Goal: Task Accomplishment & Management: Use online tool/utility

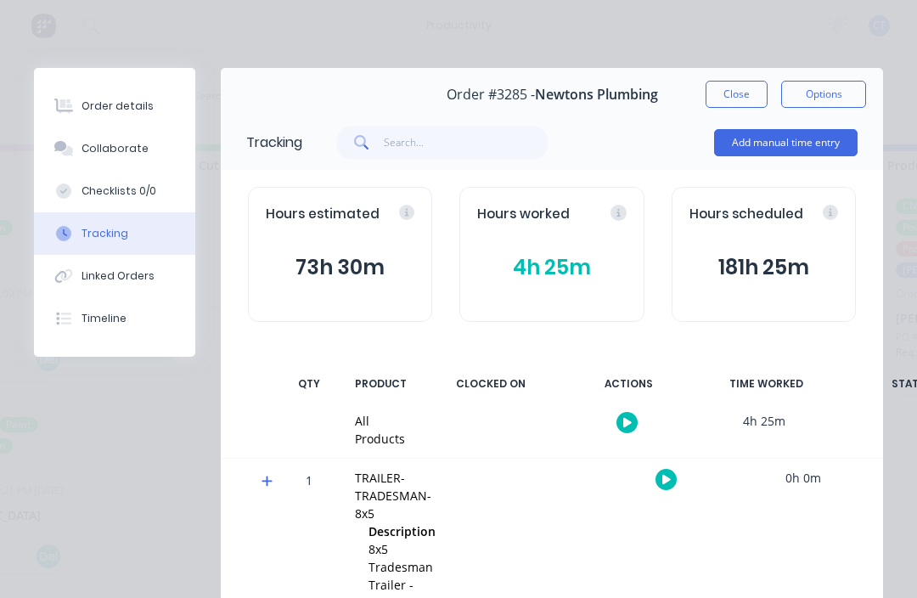
click at [625, 414] on button "button" at bounding box center [626, 422] width 21 height 21
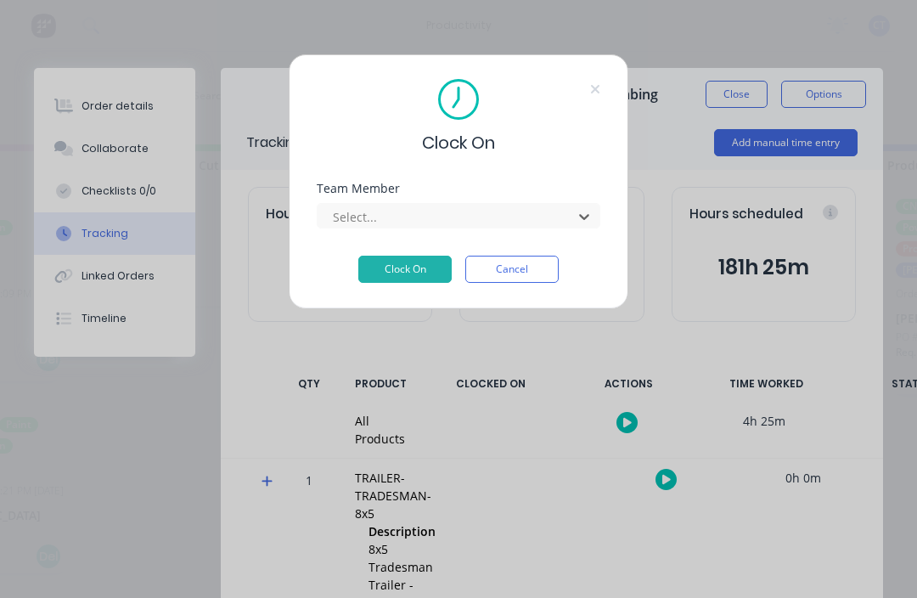
scroll to position [31, 1123]
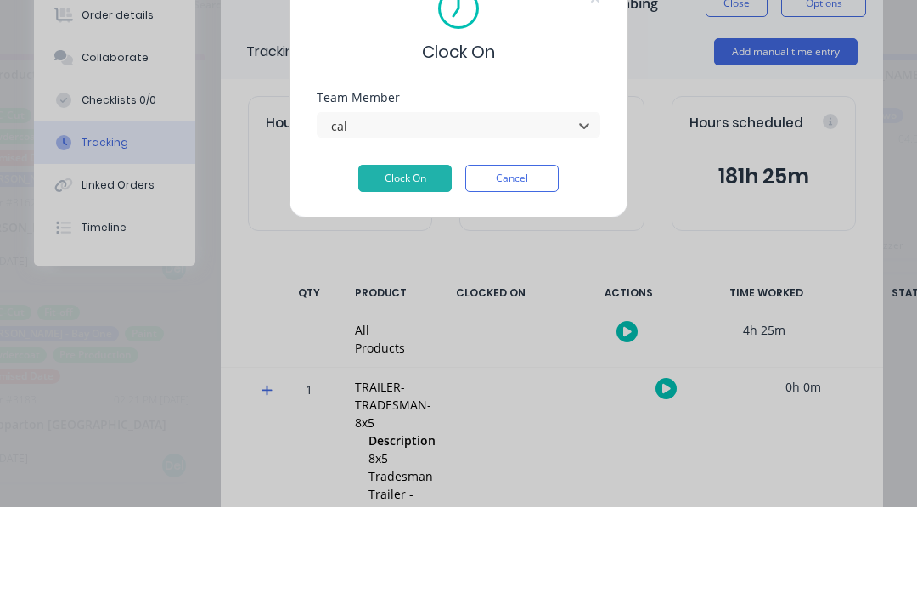
type input "cal"
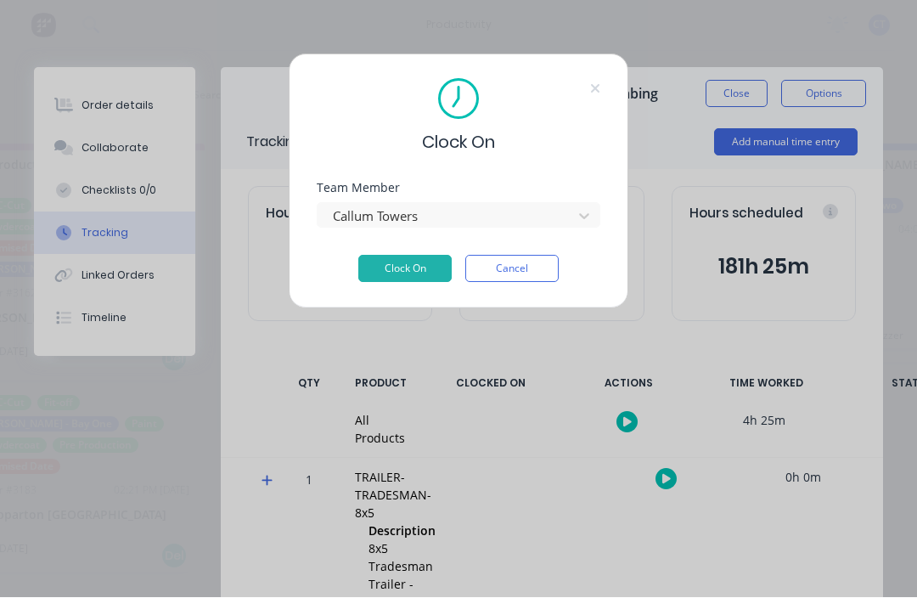
click at [430, 261] on button "Clock On" at bounding box center [404, 269] width 93 height 27
click at [403, 259] on button "Clock On" at bounding box center [404, 269] width 93 height 27
click at [397, 260] on button "Clock On" at bounding box center [404, 269] width 93 height 27
click at [395, 262] on button "Clock On" at bounding box center [404, 269] width 93 height 27
click at [407, 257] on button "Clock On" at bounding box center [404, 269] width 93 height 27
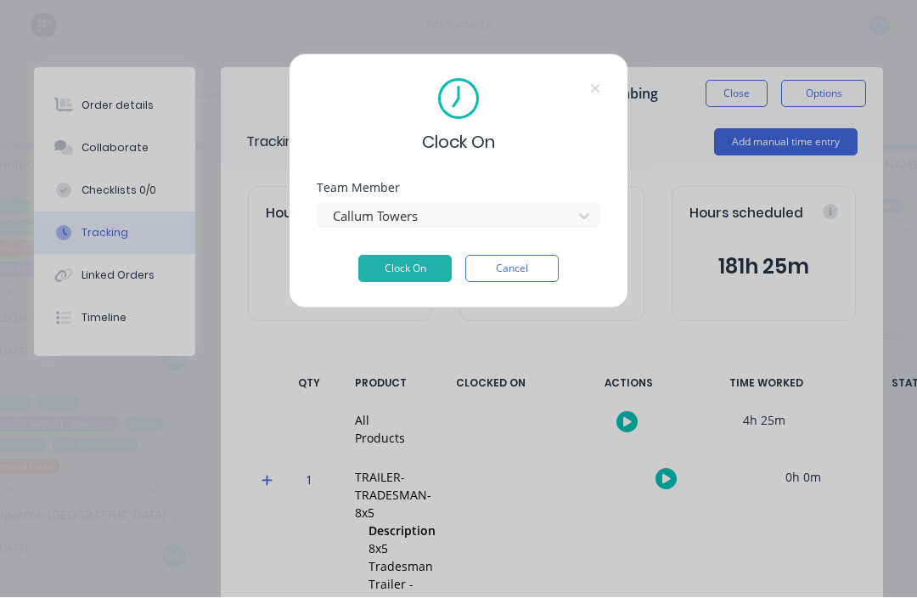
click at [509, 281] on button "Cancel" at bounding box center [511, 269] width 93 height 27
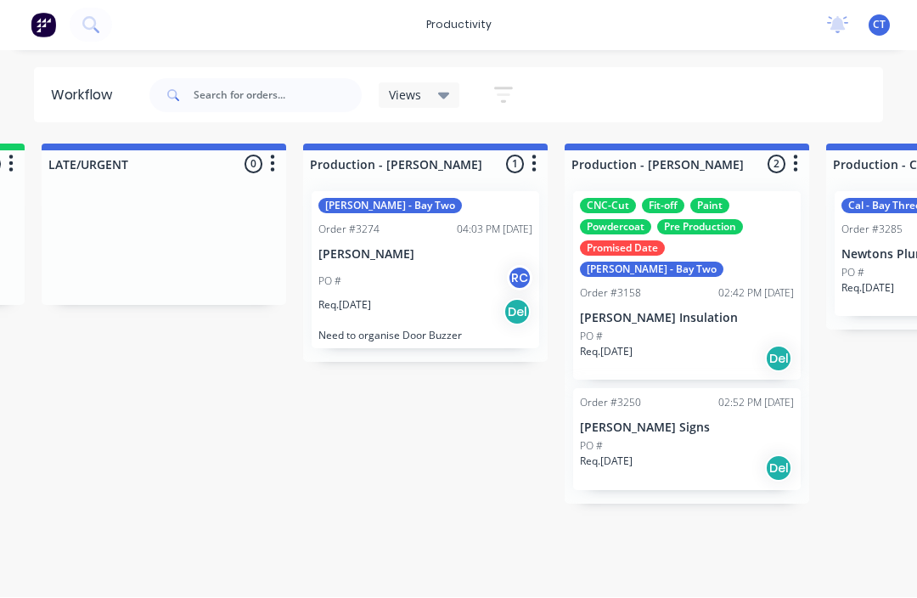
scroll to position [31, 1562]
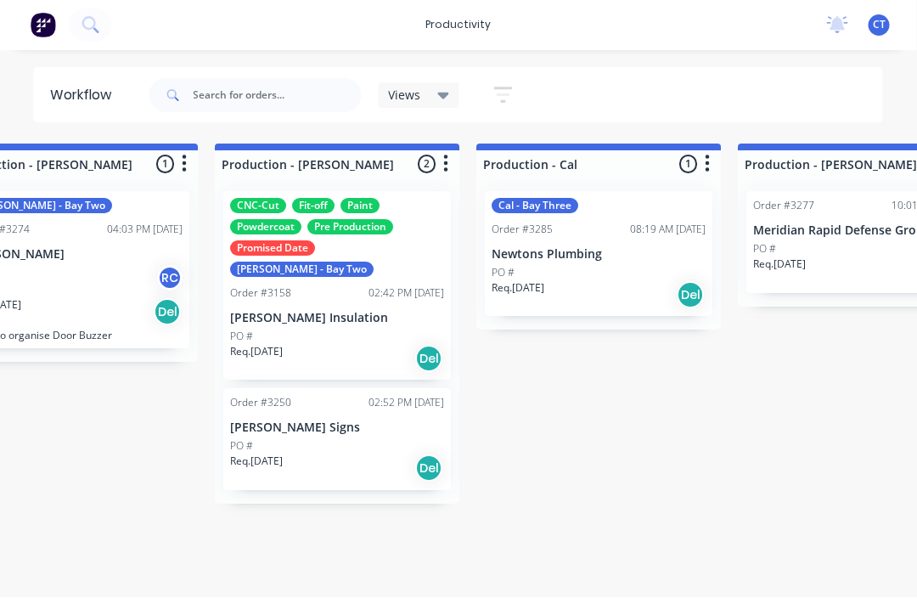
click at [591, 266] on div "PO #" at bounding box center [600, 273] width 214 height 15
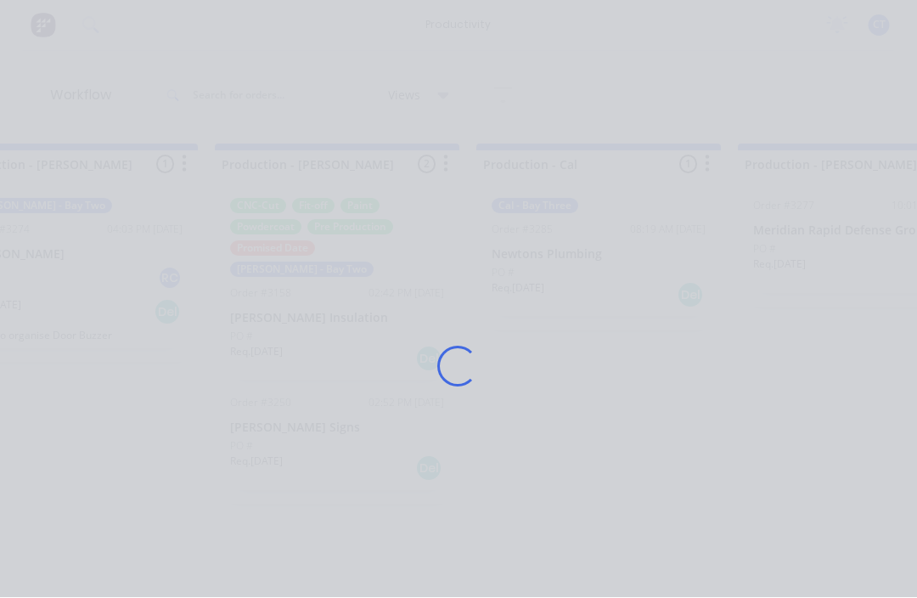
scroll to position [31, 1914]
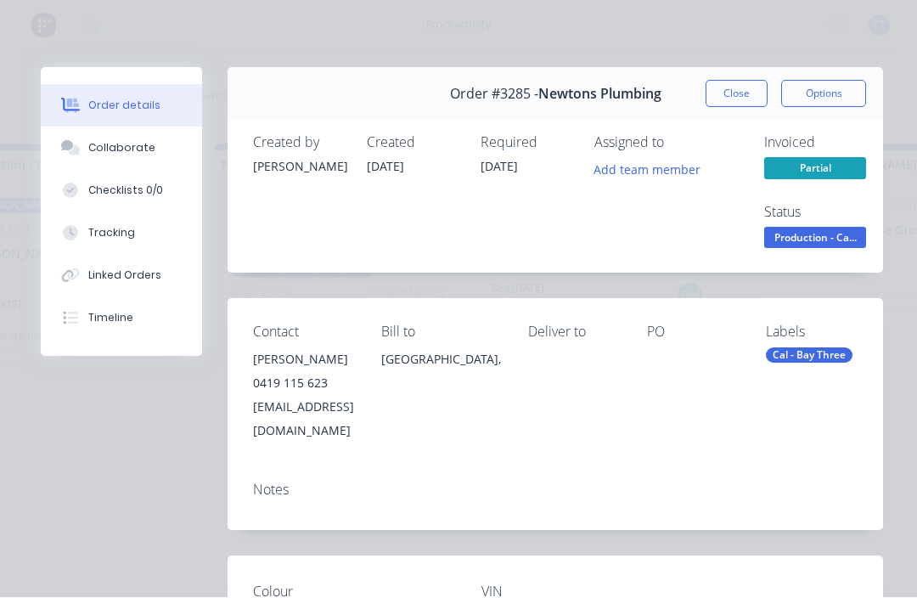
click at [99, 227] on div "Tracking" at bounding box center [111, 233] width 47 height 15
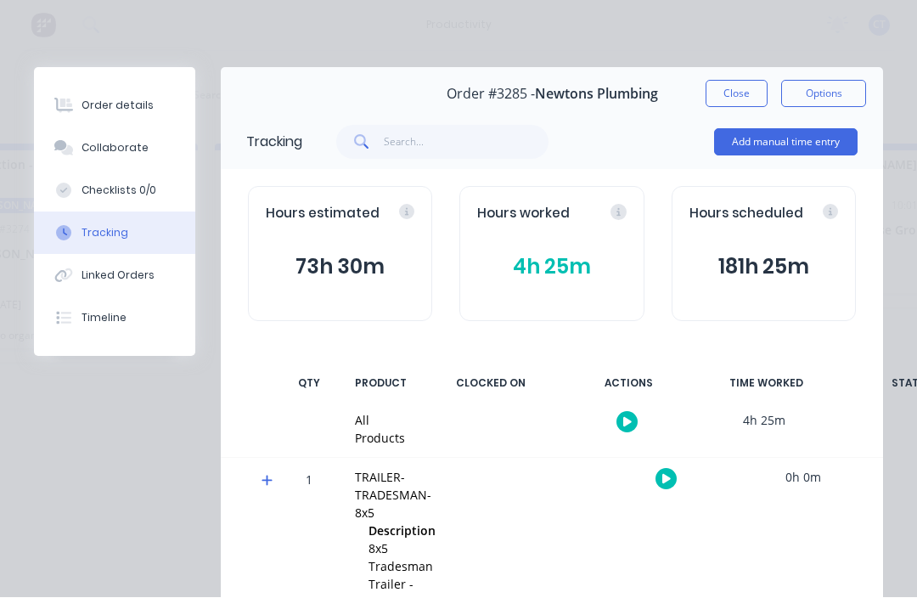
click at [658, 478] on button "button" at bounding box center [666, 479] width 21 height 21
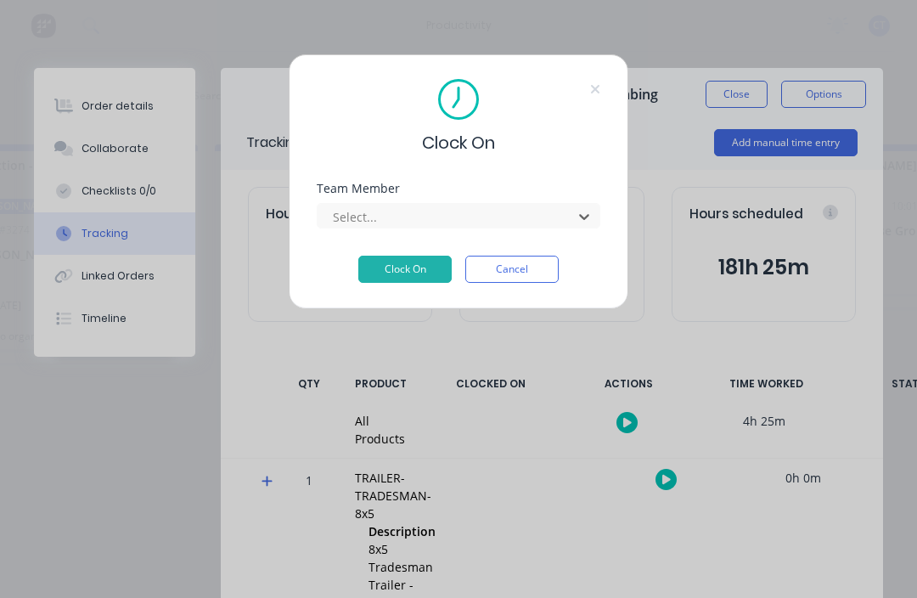
scroll to position [31, 1788]
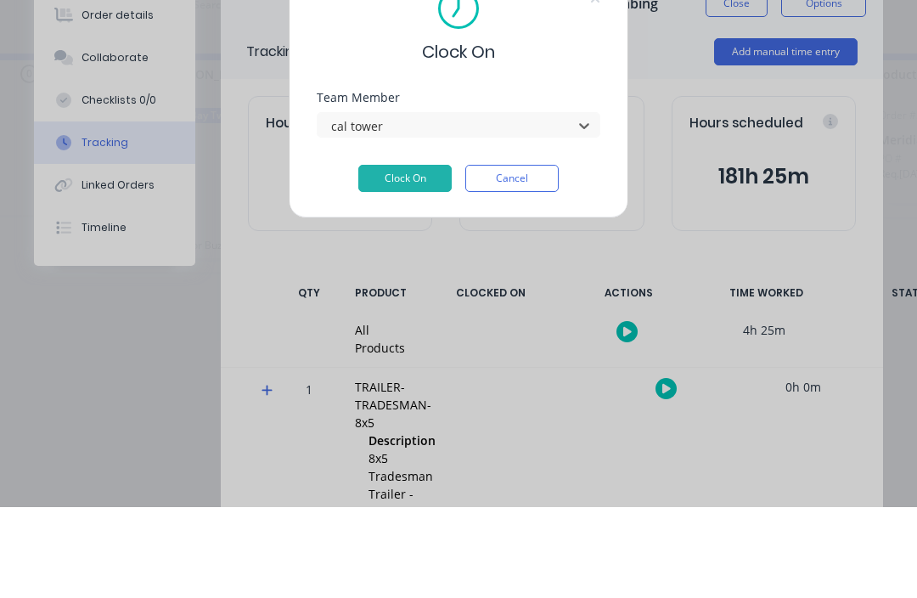
click at [405, 256] on button "Clock On" at bounding box center [404, 269] width 93 height 27
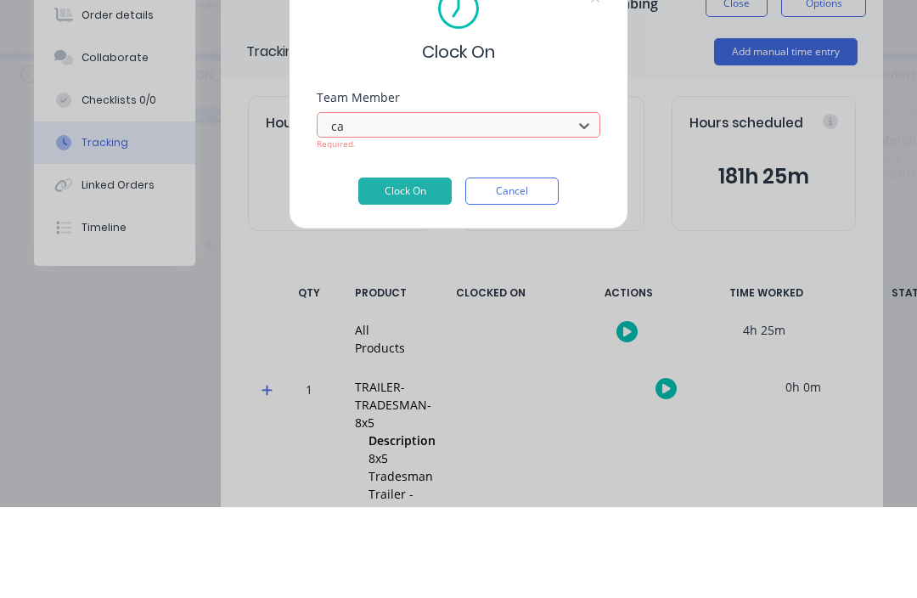
type input "c"
type input "cal"
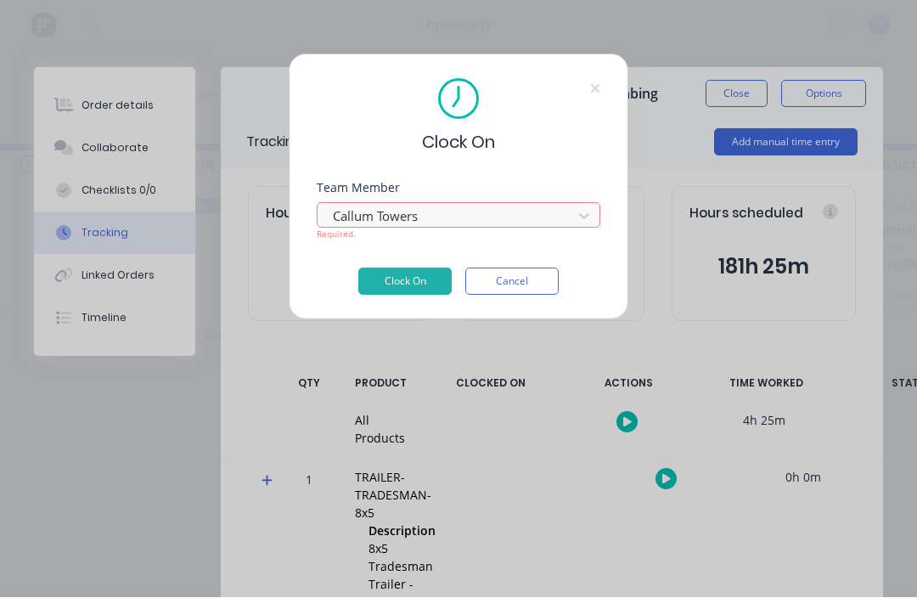
click at [398, 275] on button "Clock On" at bounding box center [404, 281] width 93 height 27
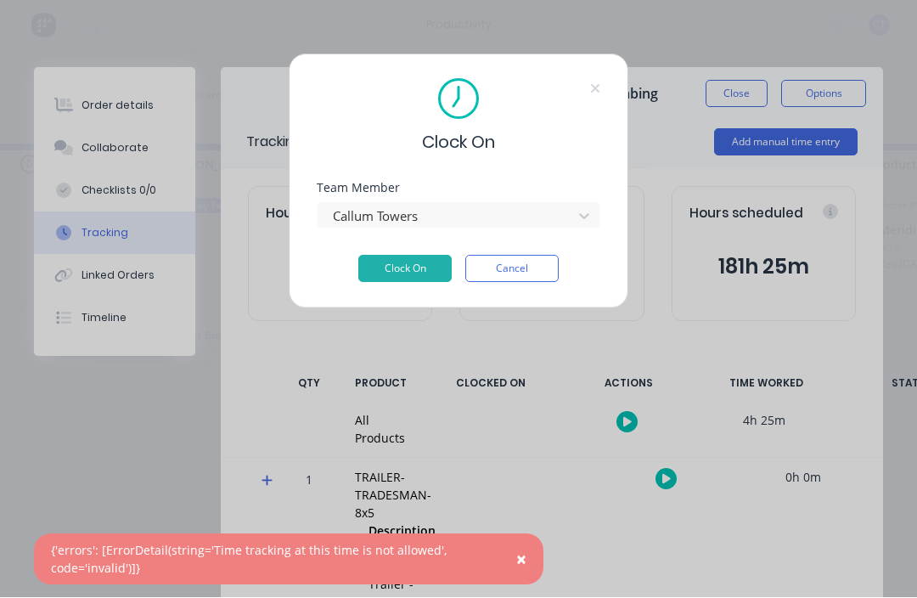
click at [531, 263] on button "Cancel" at bounding box center [511, 269] width 93 height 27
